Goal: Information Seeking & Learning: Understand process/instructions

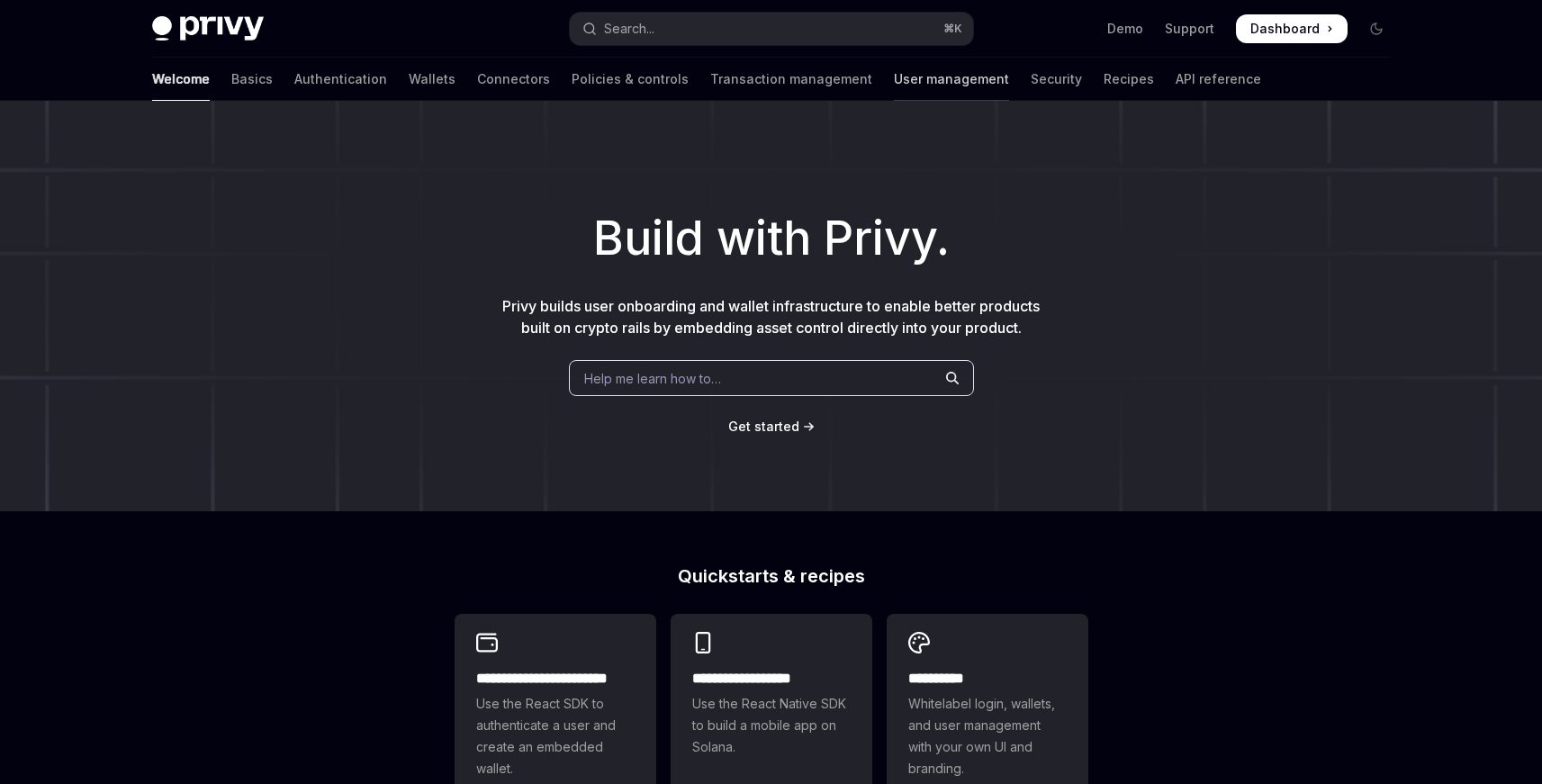
click at [894, 84] on link "User management" at bounding box center [952, 79] width 115 height 43
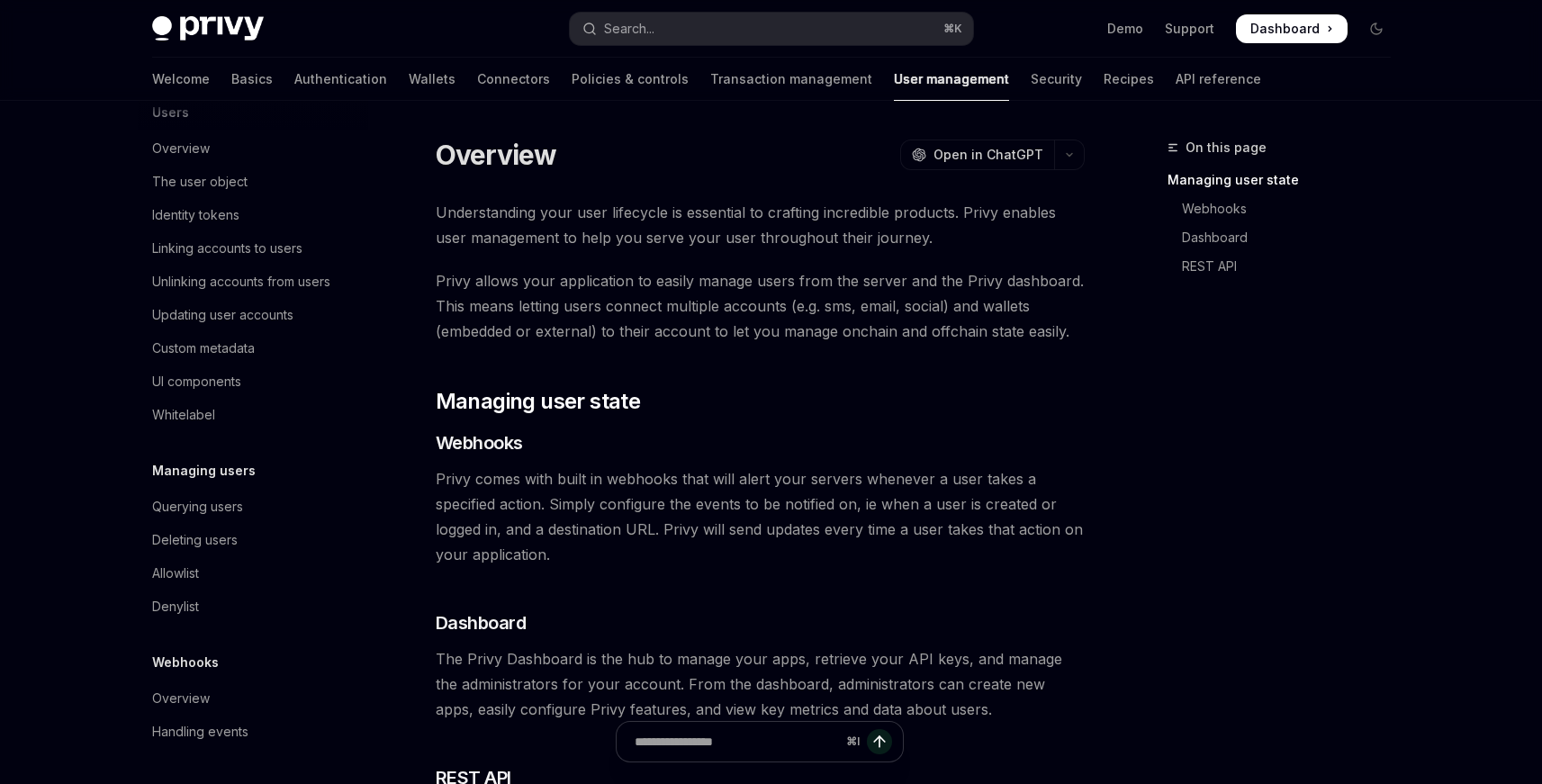
scroll to position [269, 0]
click at [231, 500] on div "Querying users" at bounding box center [197, 507] width 91 height 21
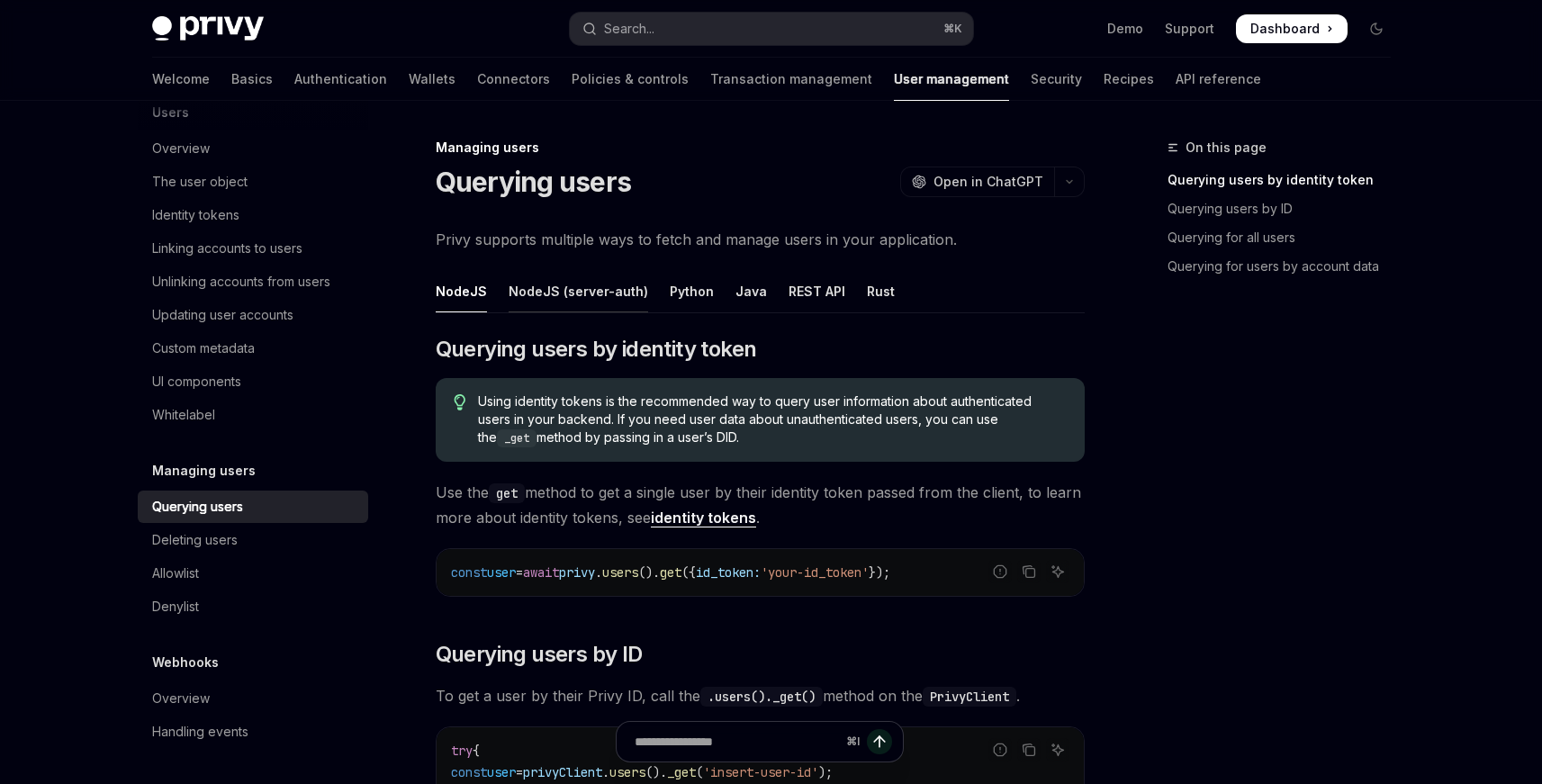
click at [528, 293] on div "NodeJS (server-auth)" at bounding box center [578, 291] width 140 height 42
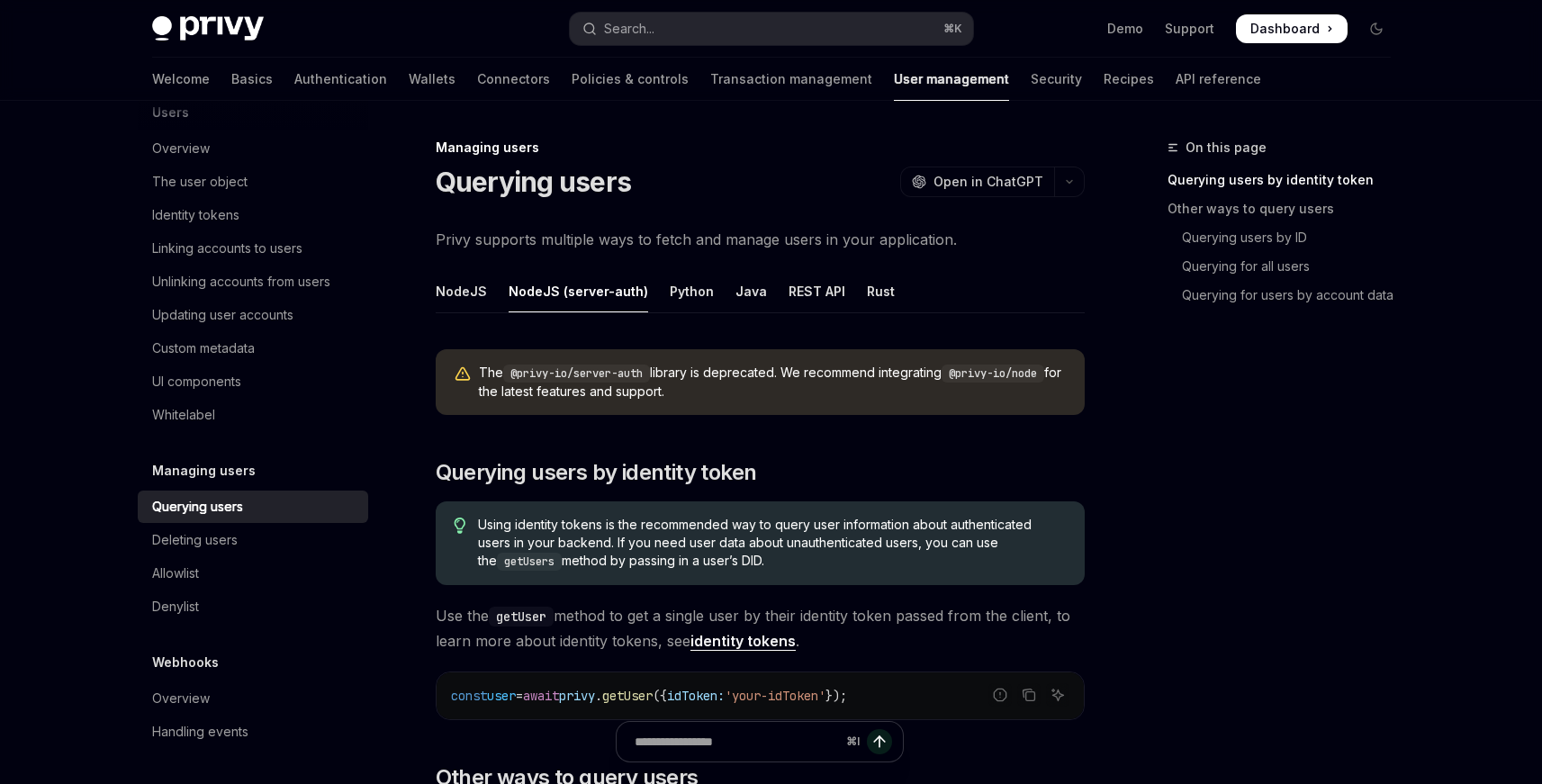
click at [997, 376] on code "@privy-io/node" at bounding box center [993, 373] width 102 height 18
click at [999, 407] on div "The @privy-io/server-auth library is deprecated. We recommend integrating @priv…" at bounding box center [760, 382] width 649 height 66
click at [801, 279] on div "REST API" at bounding box center [817, 291] width 57 height 42
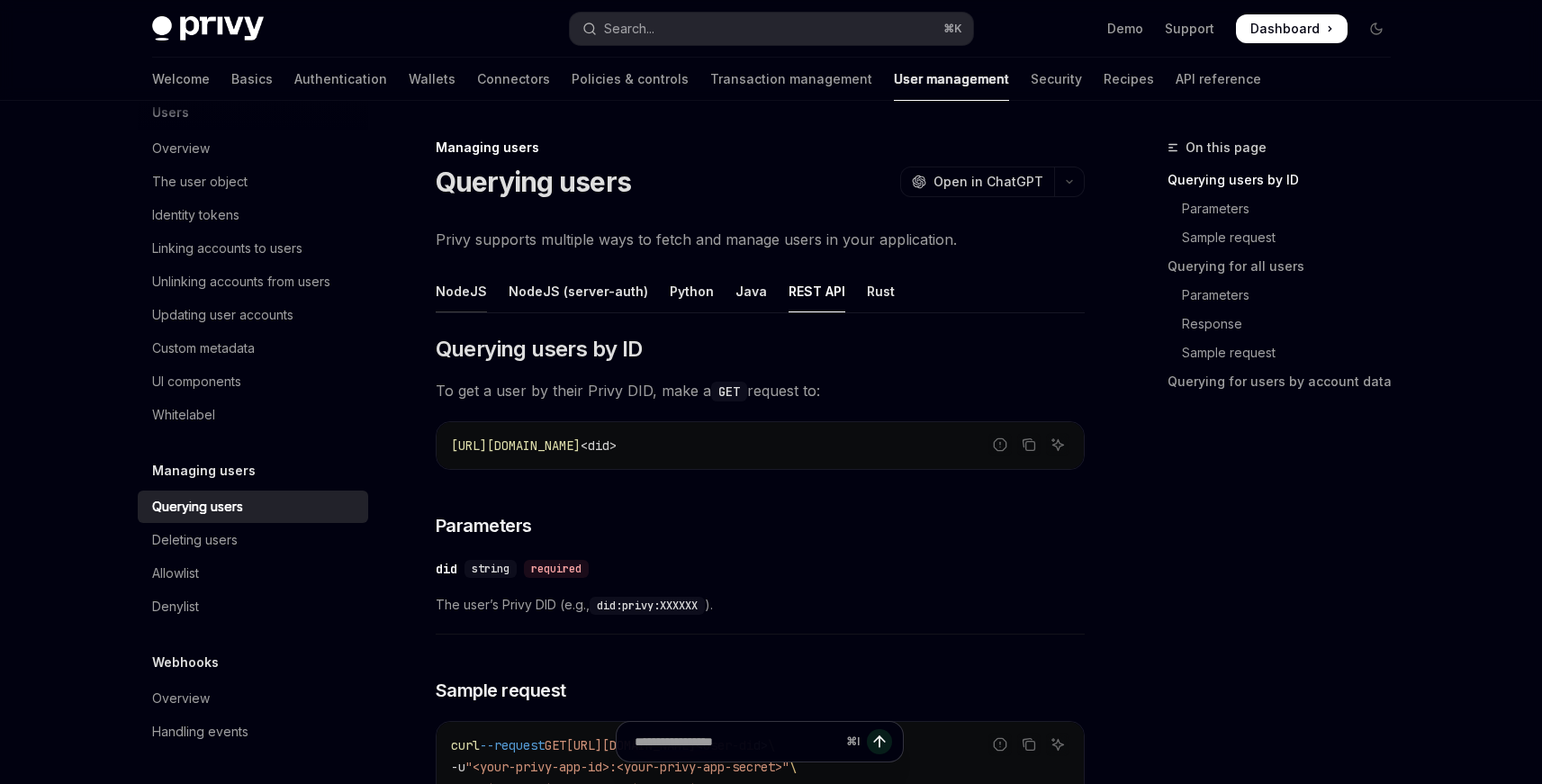
click at [444, 291] on div "NodeJS" at bounding box center [461, 291] width 51 height 42
type textarea "*"
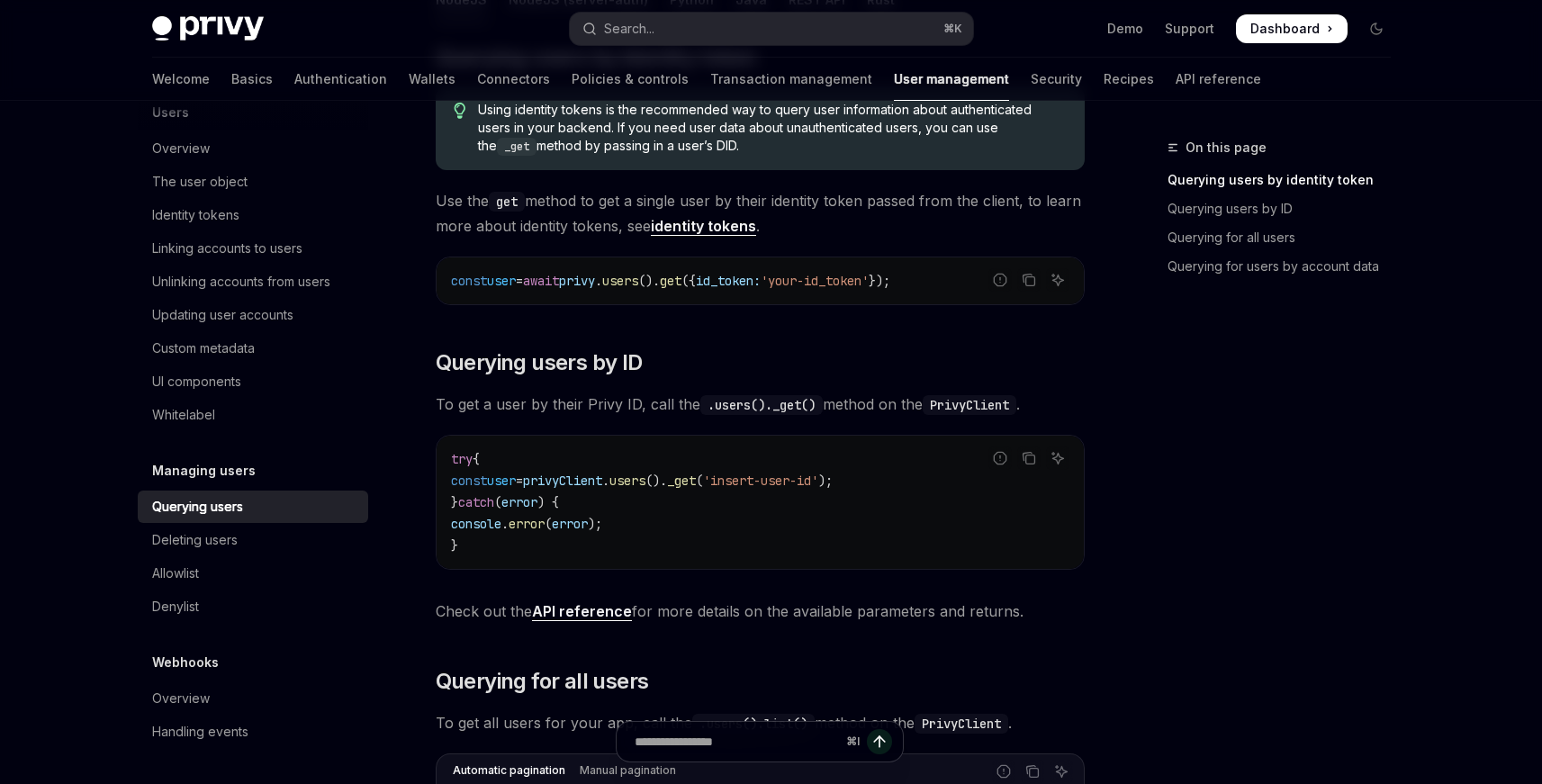
scroll to position [292, 0]
click at [1284, 231] on link "Querying for all users" at bounding box center [1286, 237] width 237 height 29
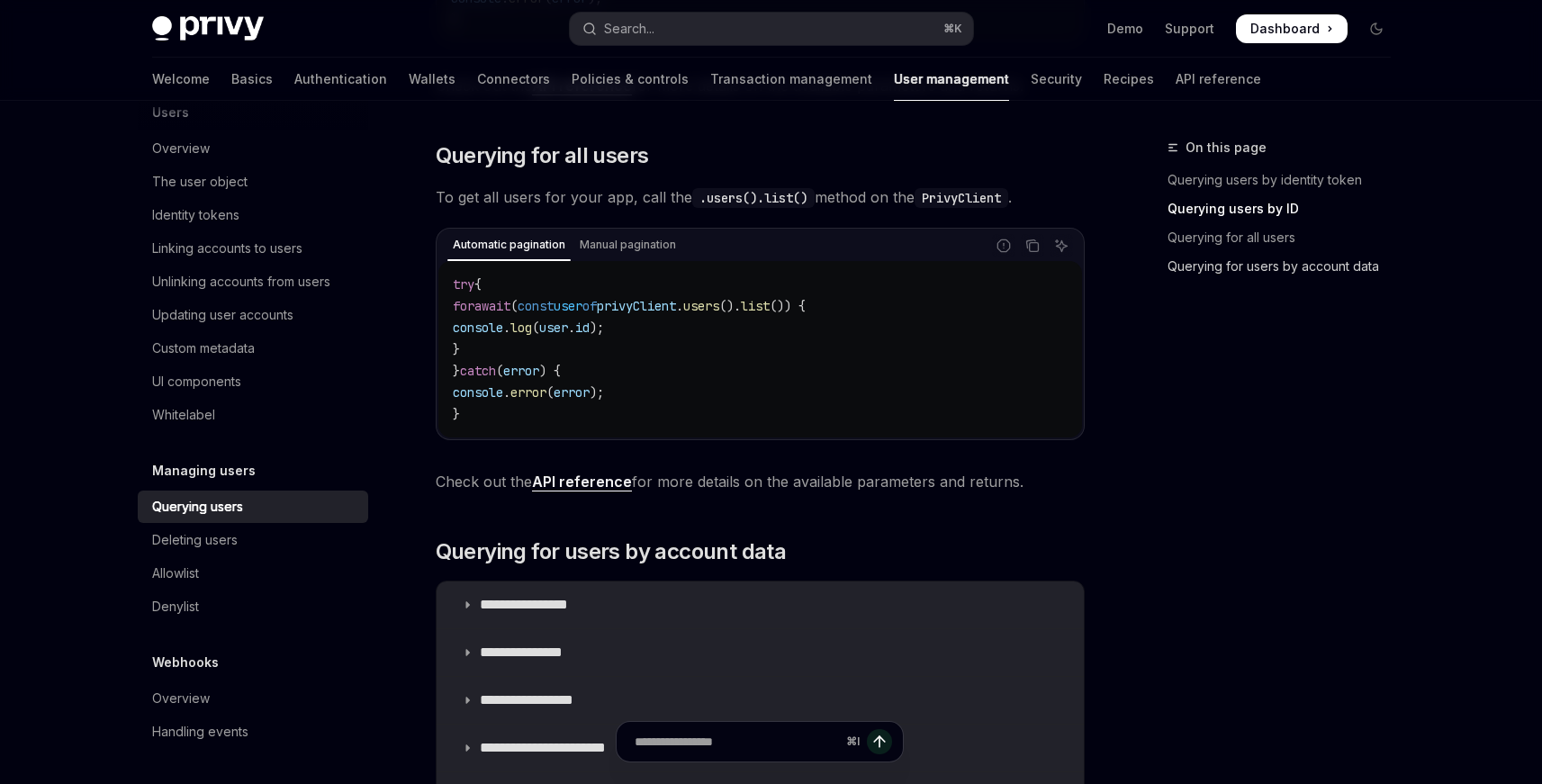
scroll to position [821, 0]
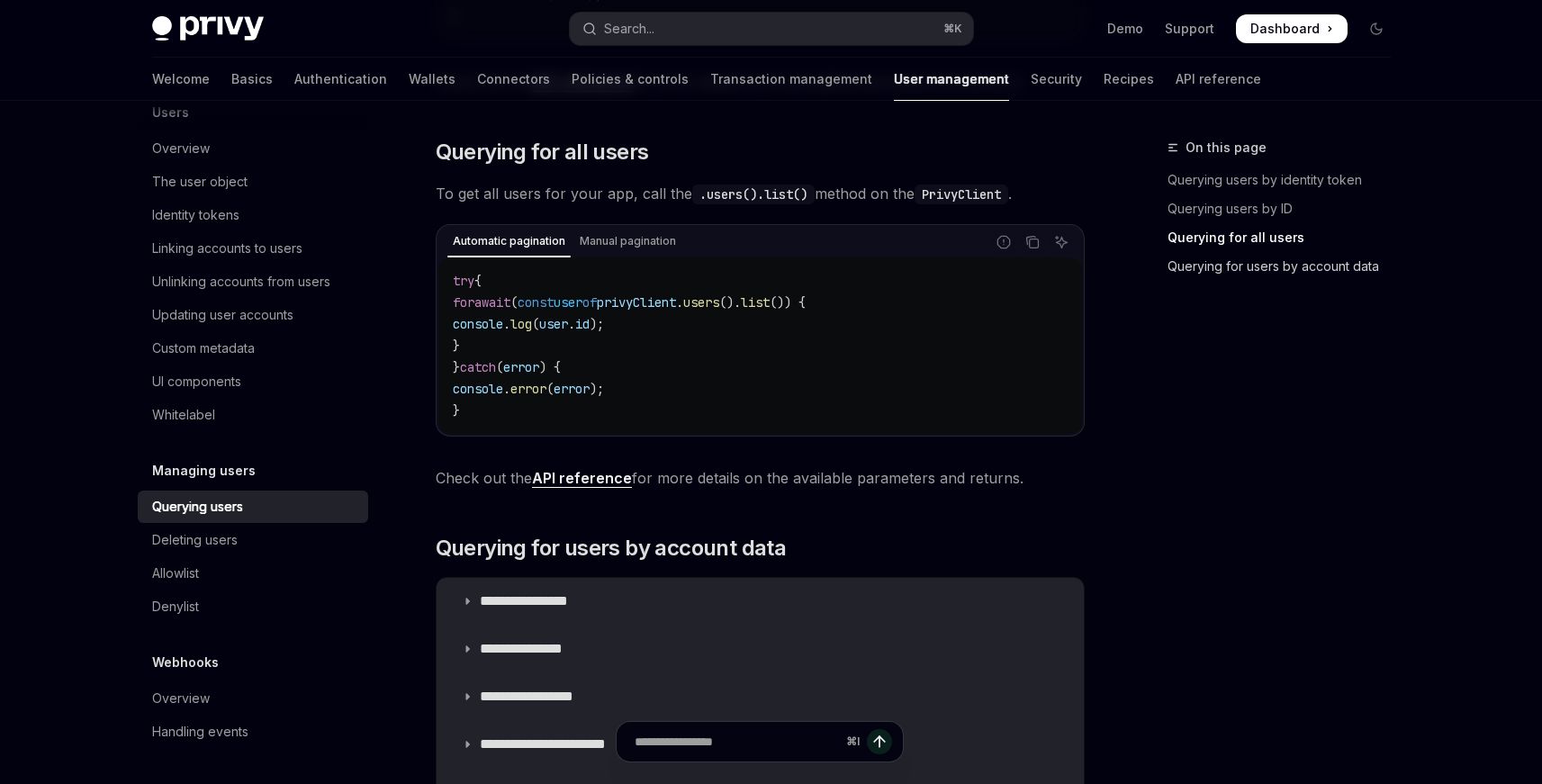
click at [1278, 260] on link "Querying for users by account data" at bounding box center [1286, 266] width 237 height 29
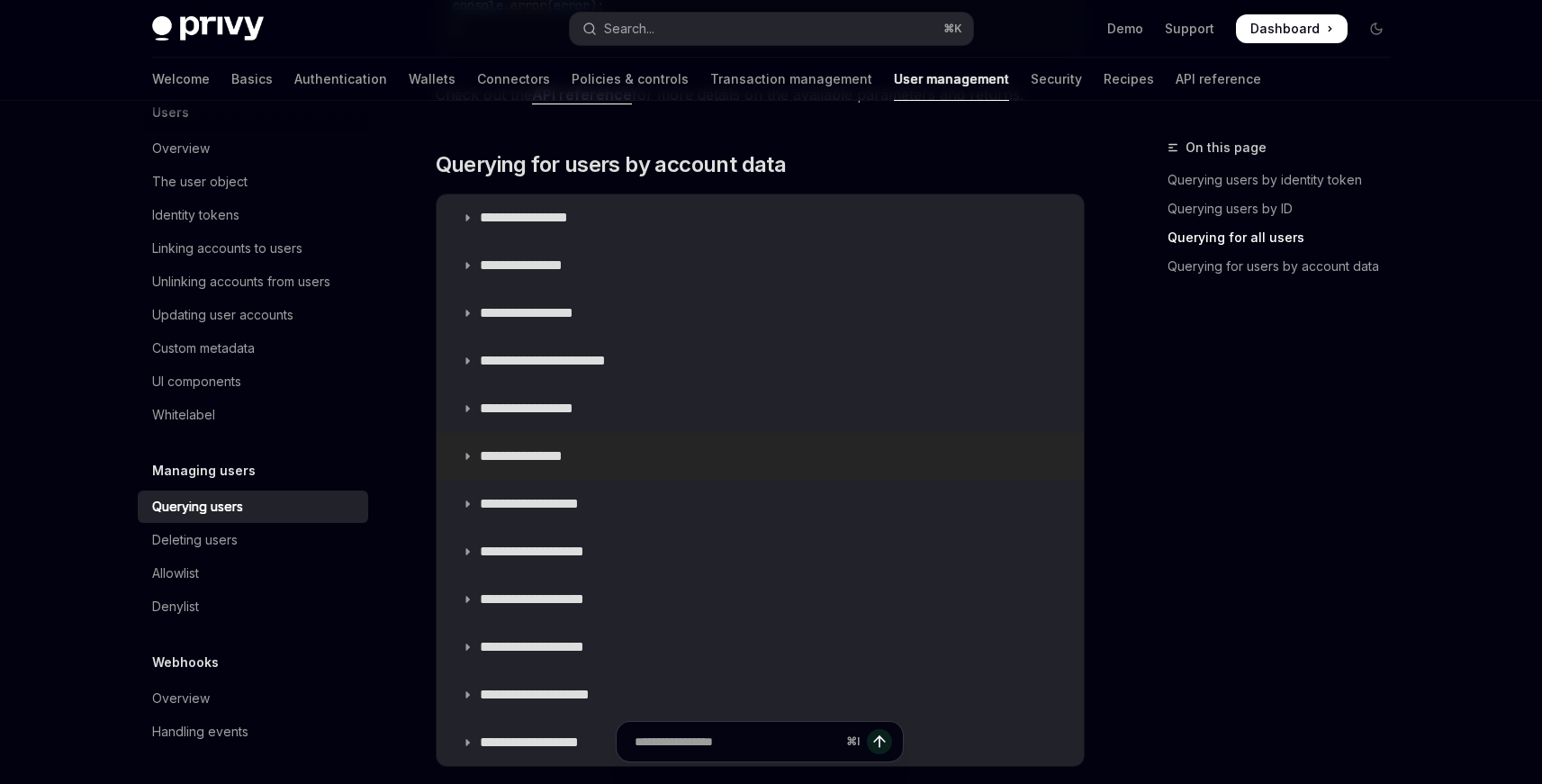
scroll to position [1217, 0]
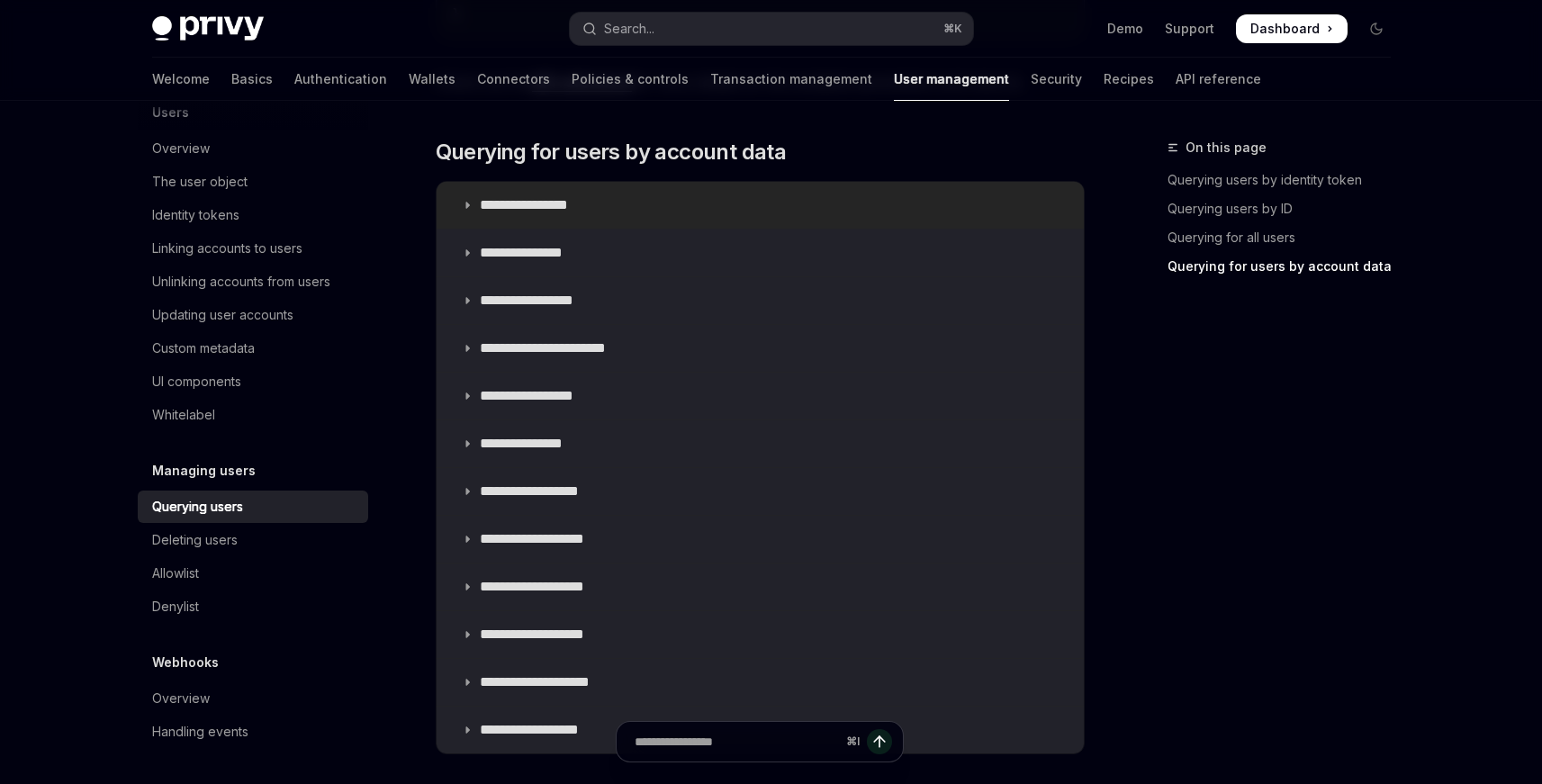
click at [462, 200] on icon at bounding box center [467, 206] width 11 height 11
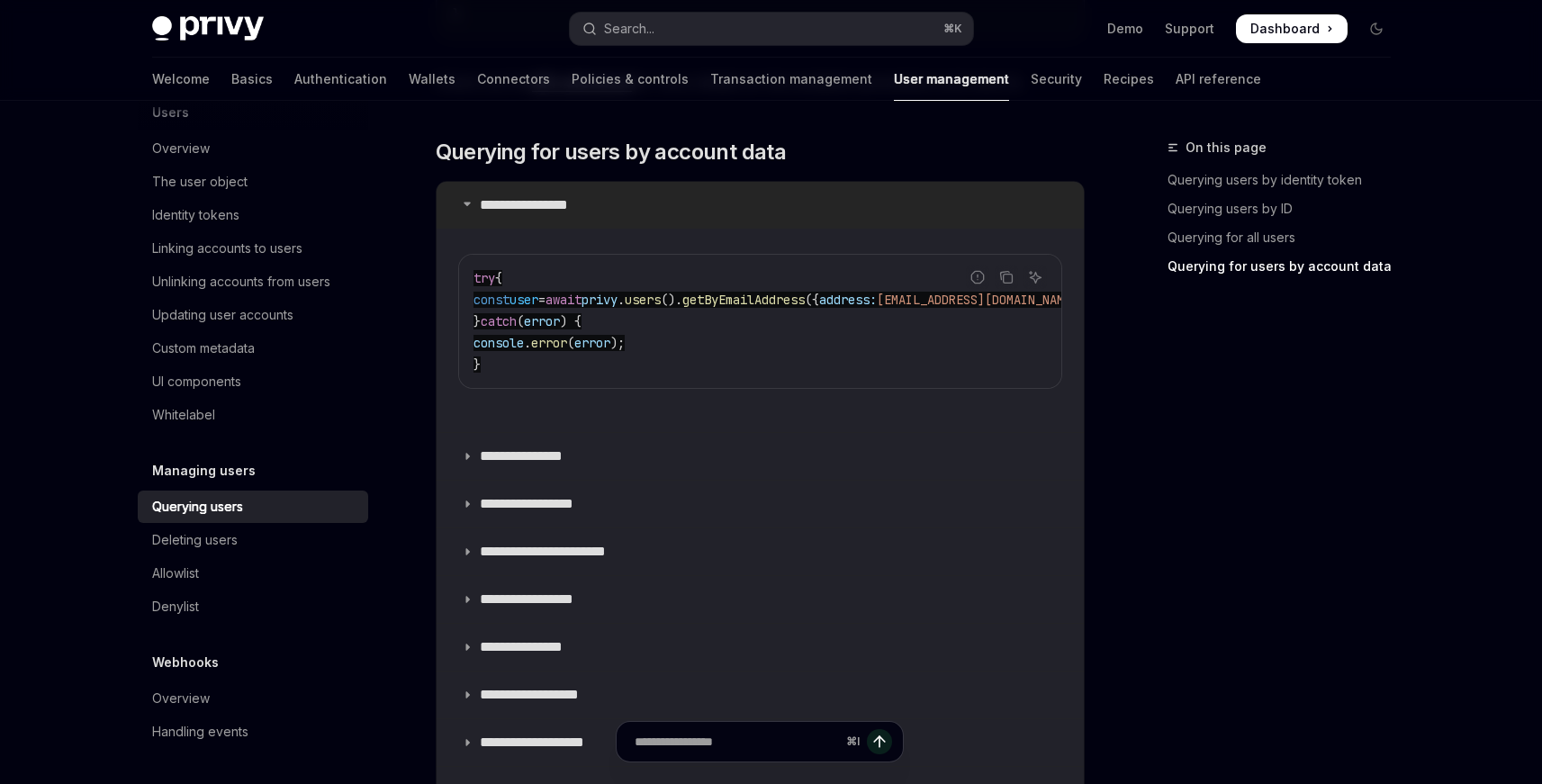
click at [467, 210] on summary "**********" at bounding box center [760, 205] width 647 height 47
